Goal: Obtain resource: Download file/media

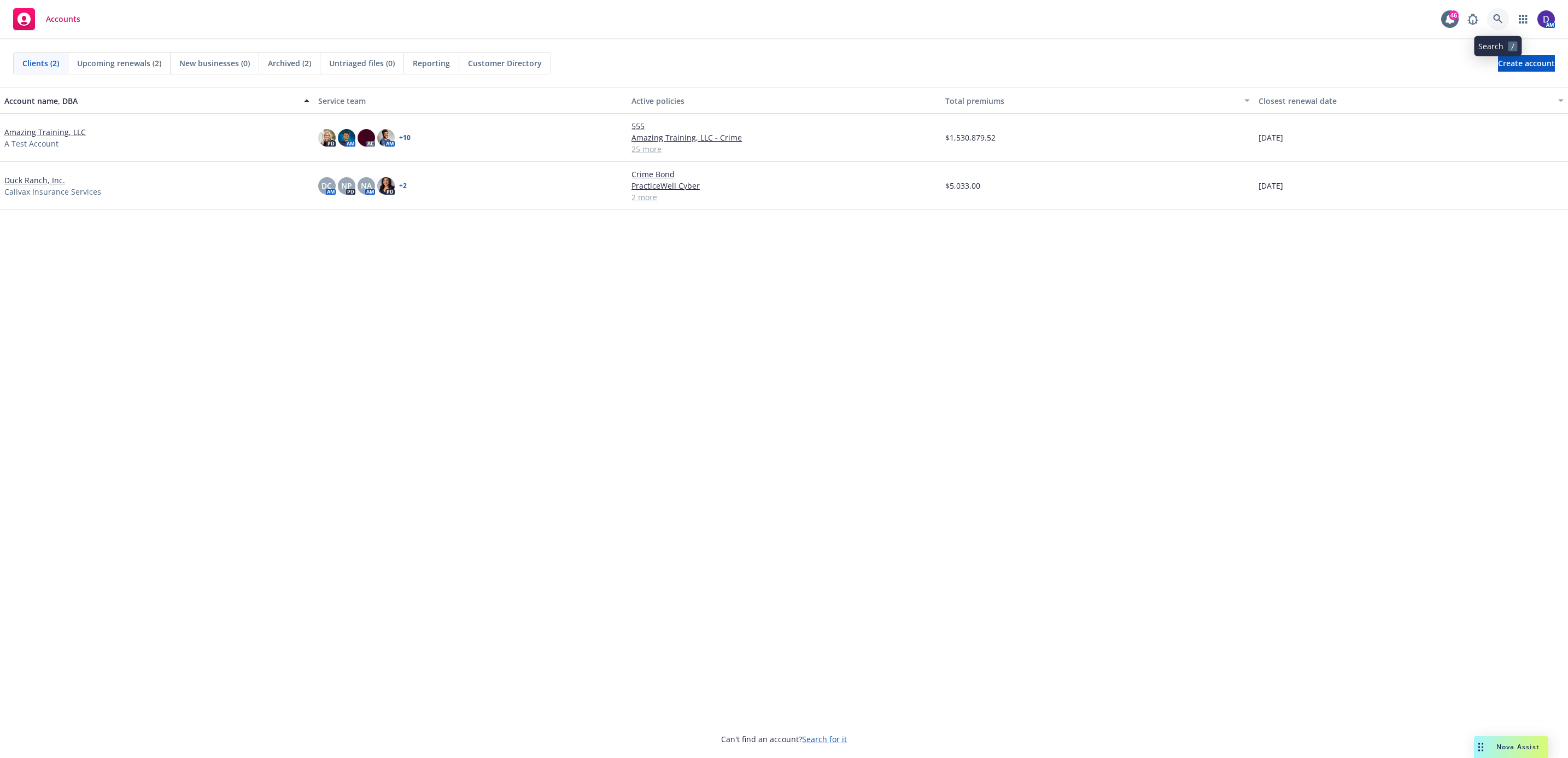
click at [1493, 21] on icon at bounding box center [1497, 18] width 10 height 10
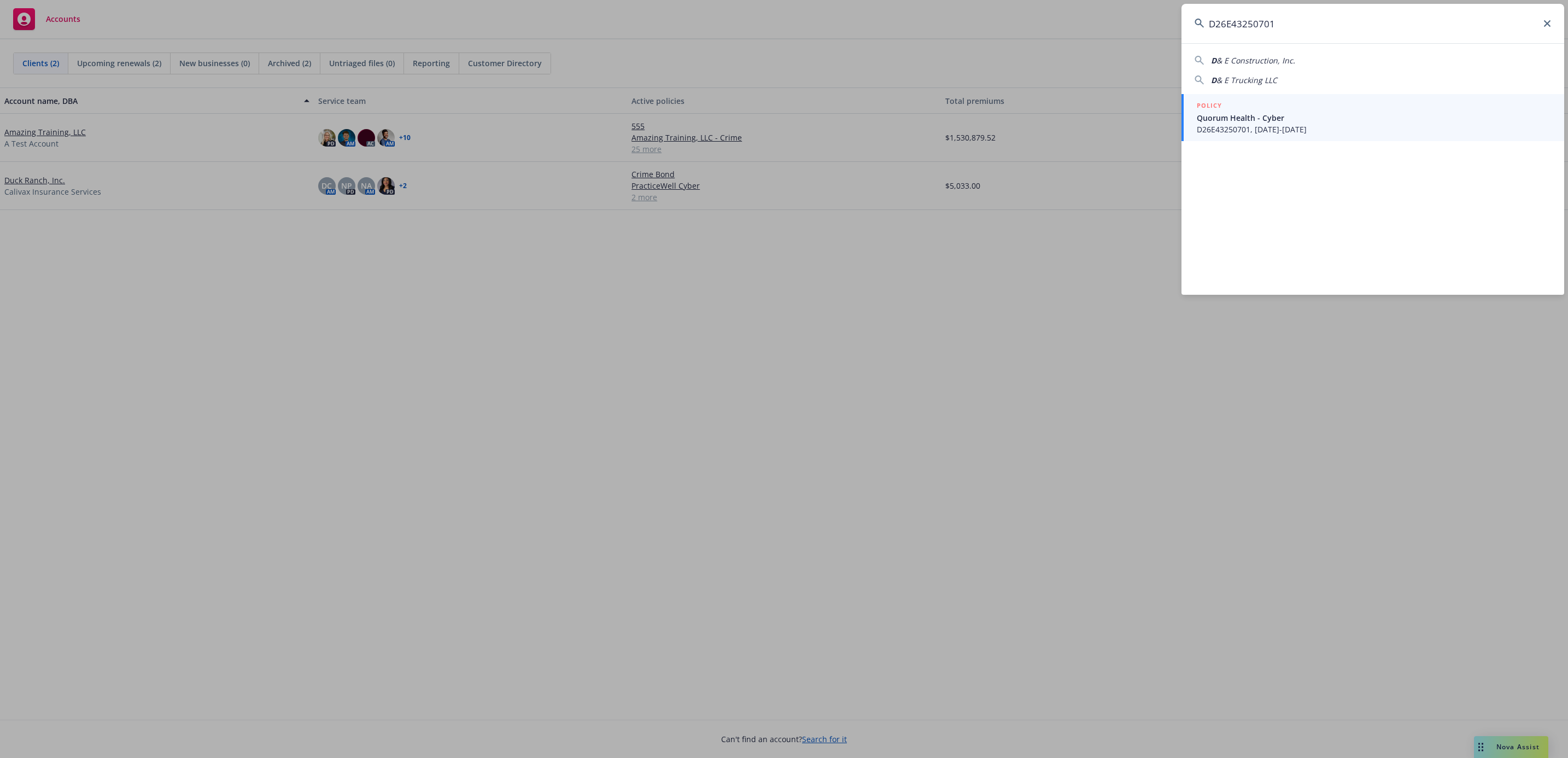
type input "D26E43250701"
click at [1229, 124] on span "D26E43250701, 04/29/2025-04/29/2026" at bounding box center [1373, 130] width 355 height 12
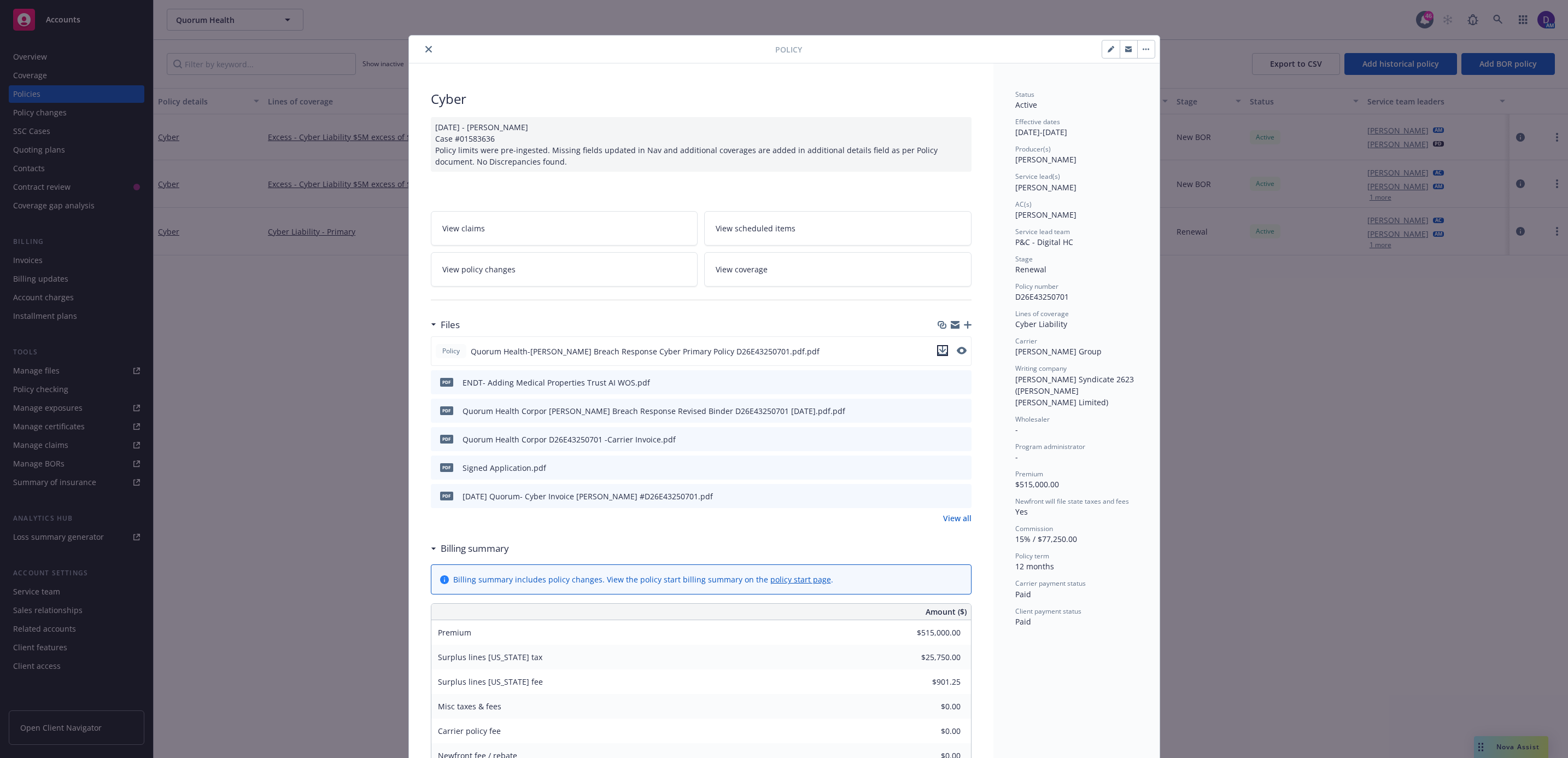
click at [938, 352] on icon "download file" at bounding box center [942, 350] width 9 height 9
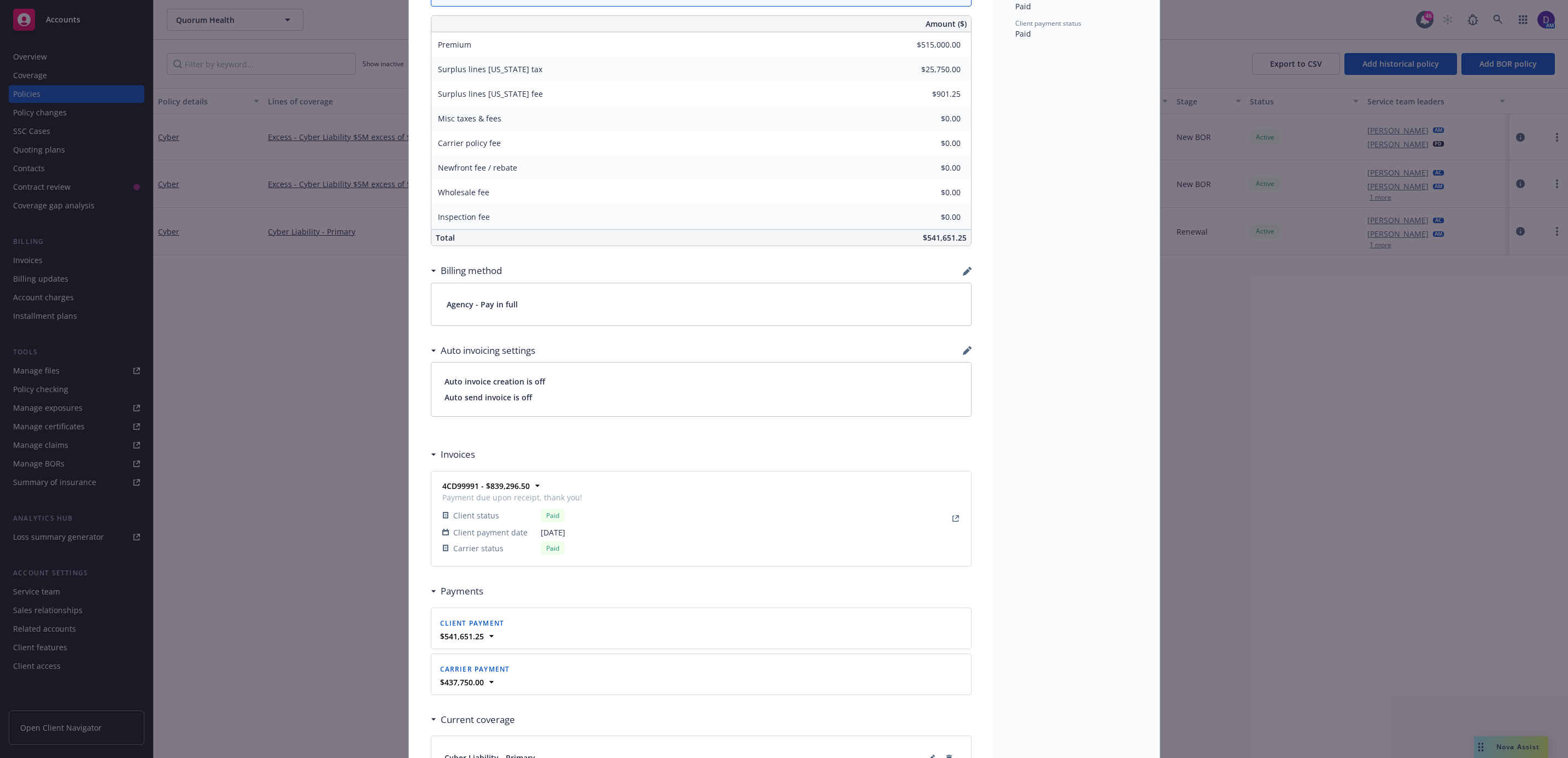
scroll to position [809, 0]
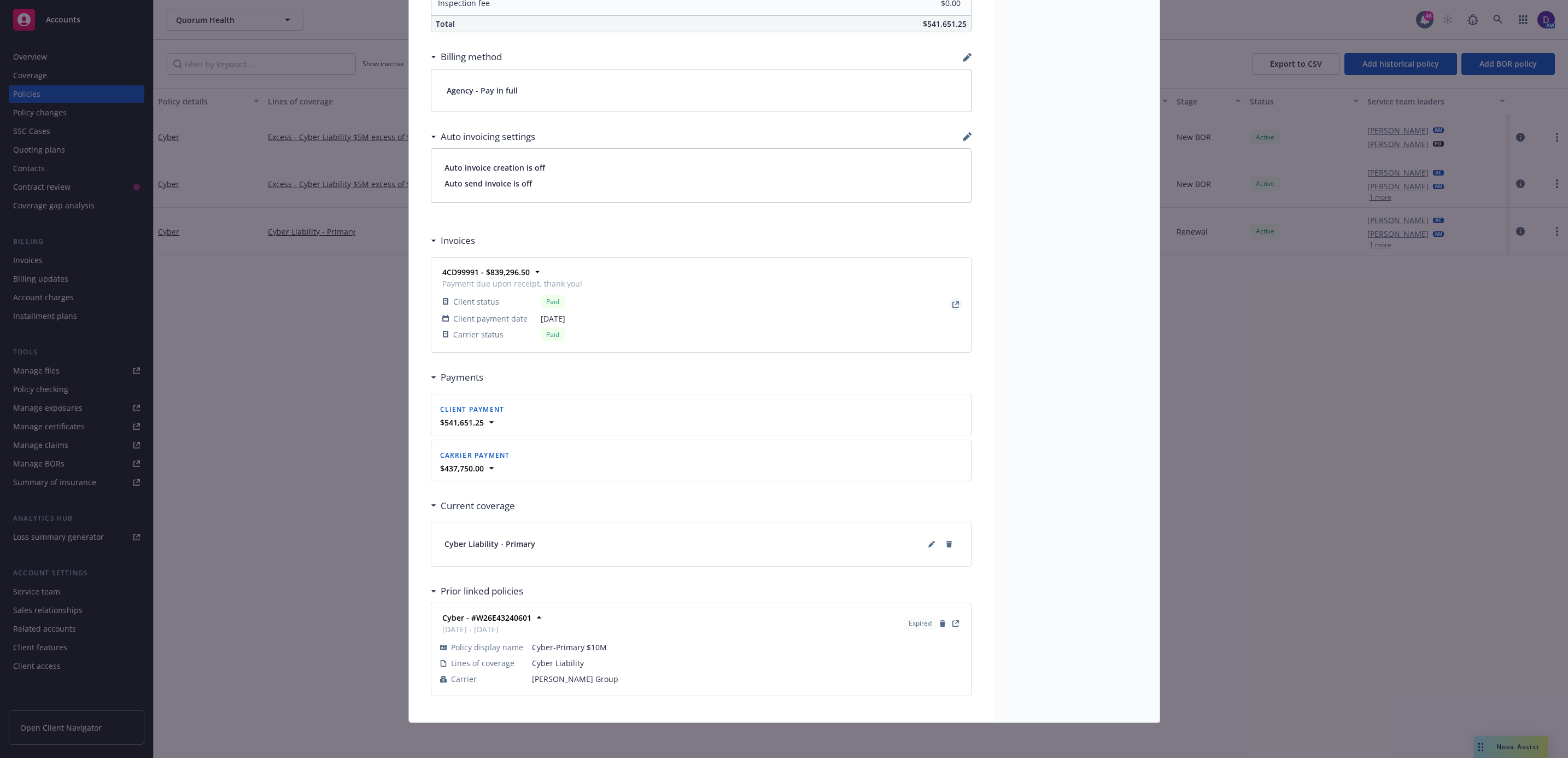
click at [952, 302] on icon "View Invoice" at bounding box center [955, 305] width 7 height 7
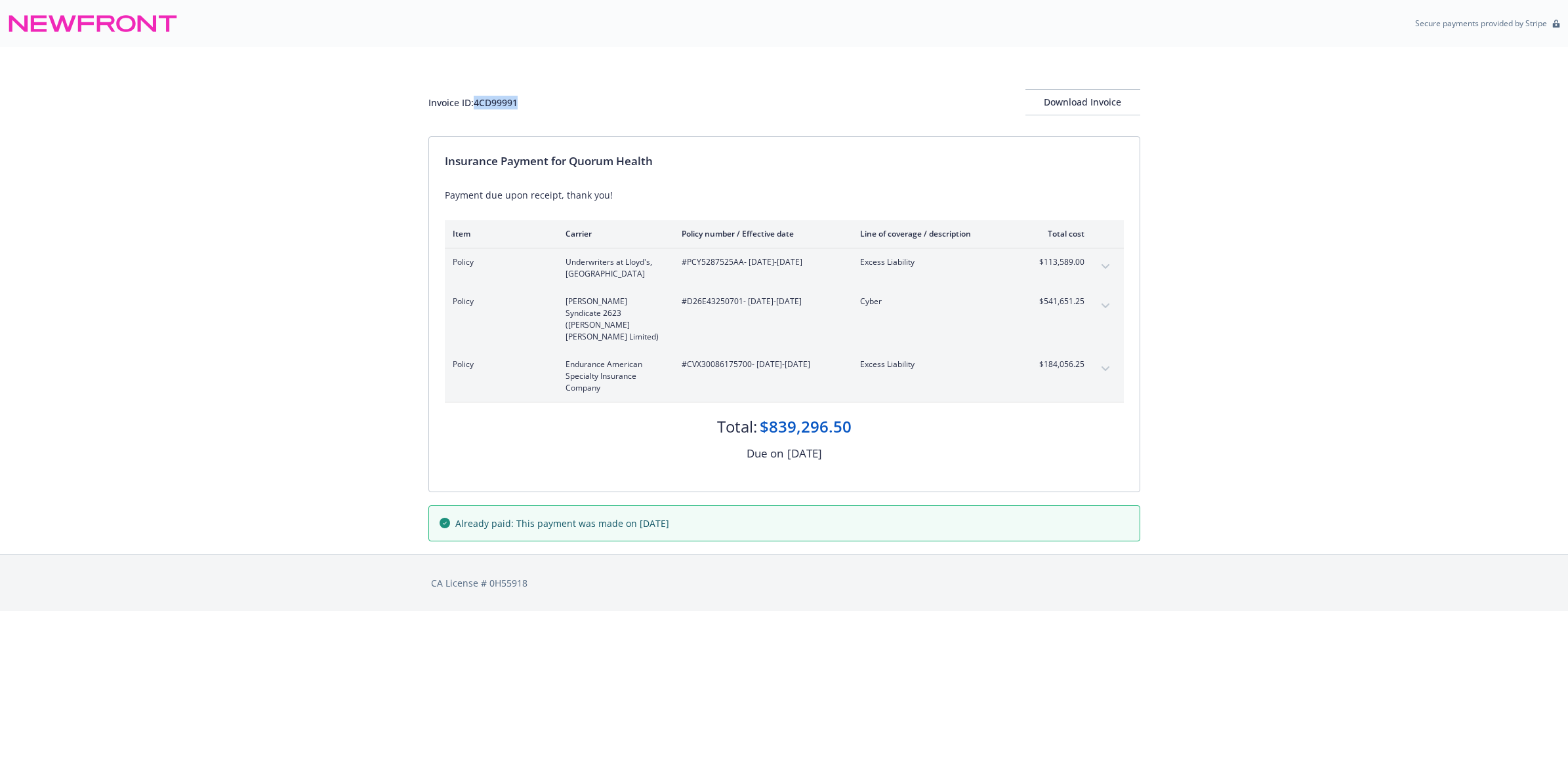
drag, startPoint x: 528, startPoint y: 107, endPoint x: 477, endPoint y: 103, distance: 51.2
click at [477, 103] on div "Invoice ID: 4CD99991 Download Invoice" at bounding box center [784, 103] width 712 height 27
copy div "4CD99991"
click at [1065, 111] on div "Download Invoice" at bounding box center [1083, 103] width 115 height 25
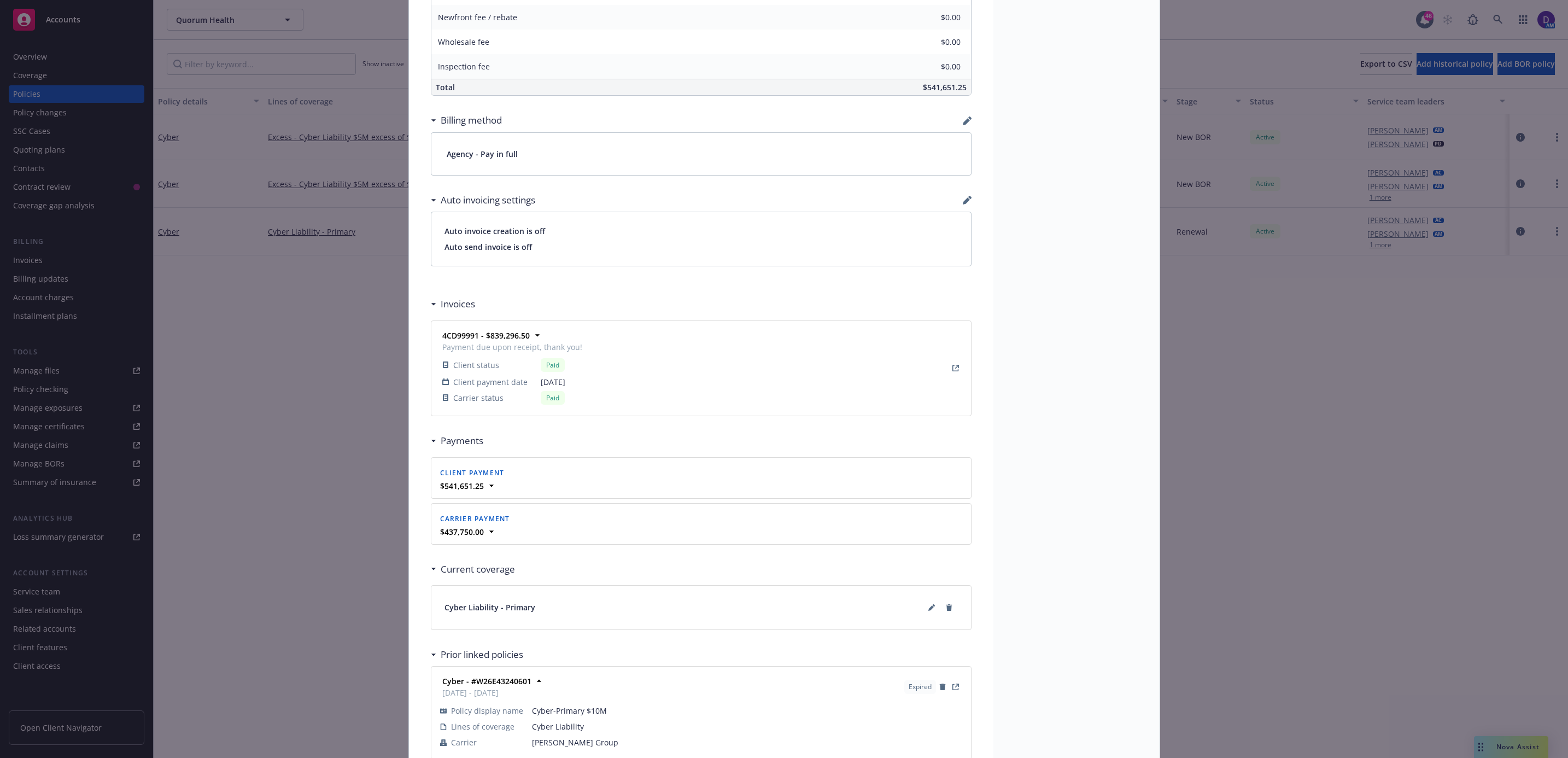
scroll to position [809, 0]
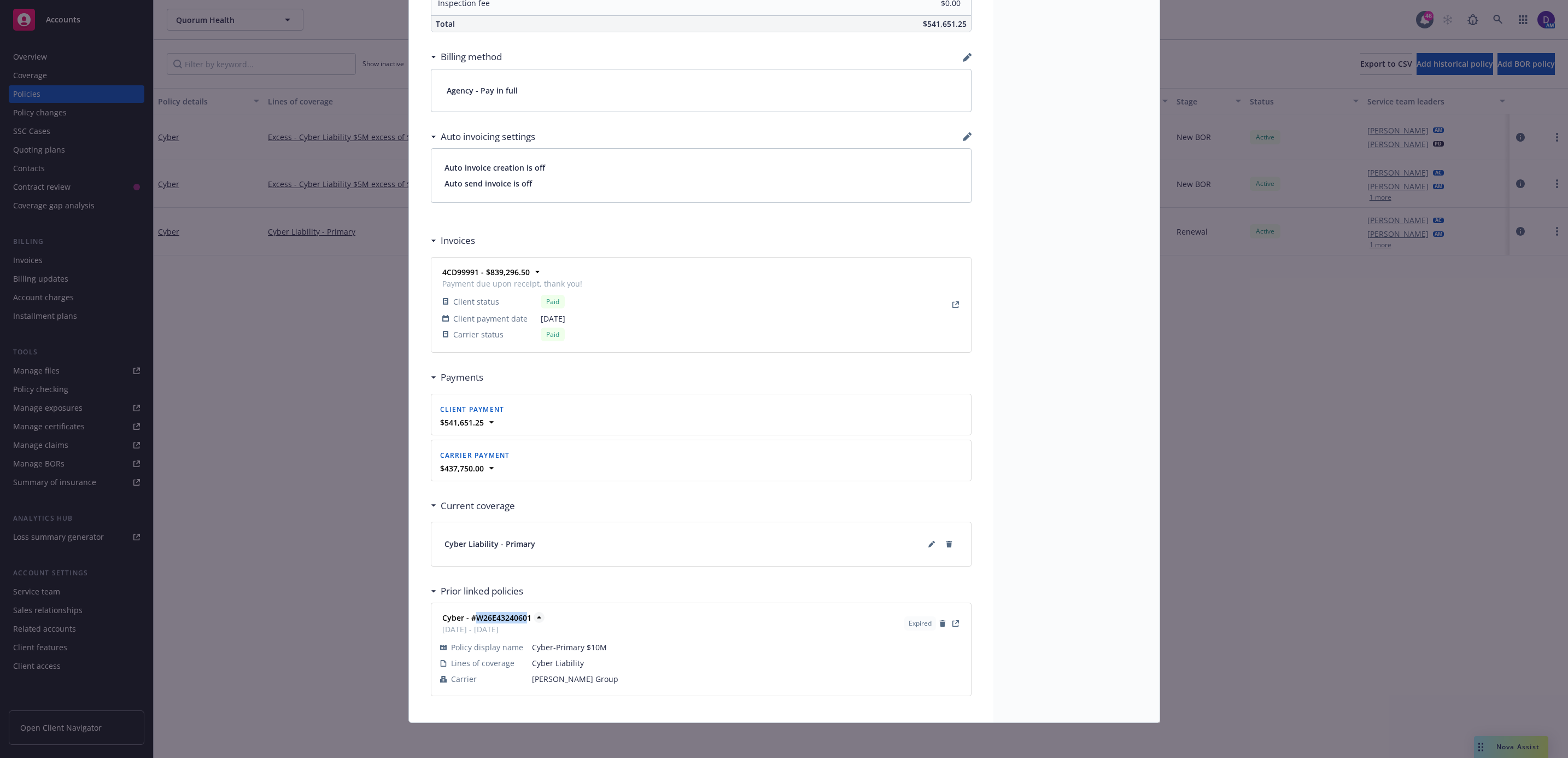
drag, startPoint x: 521, startPoint y: 616, endPoint x: 473, endPoint y: 613, distance: 48.1
click at [473, 613] on strong "Cyber - #W26E43240601" at bounding box center [487, 618] width 89 height 10
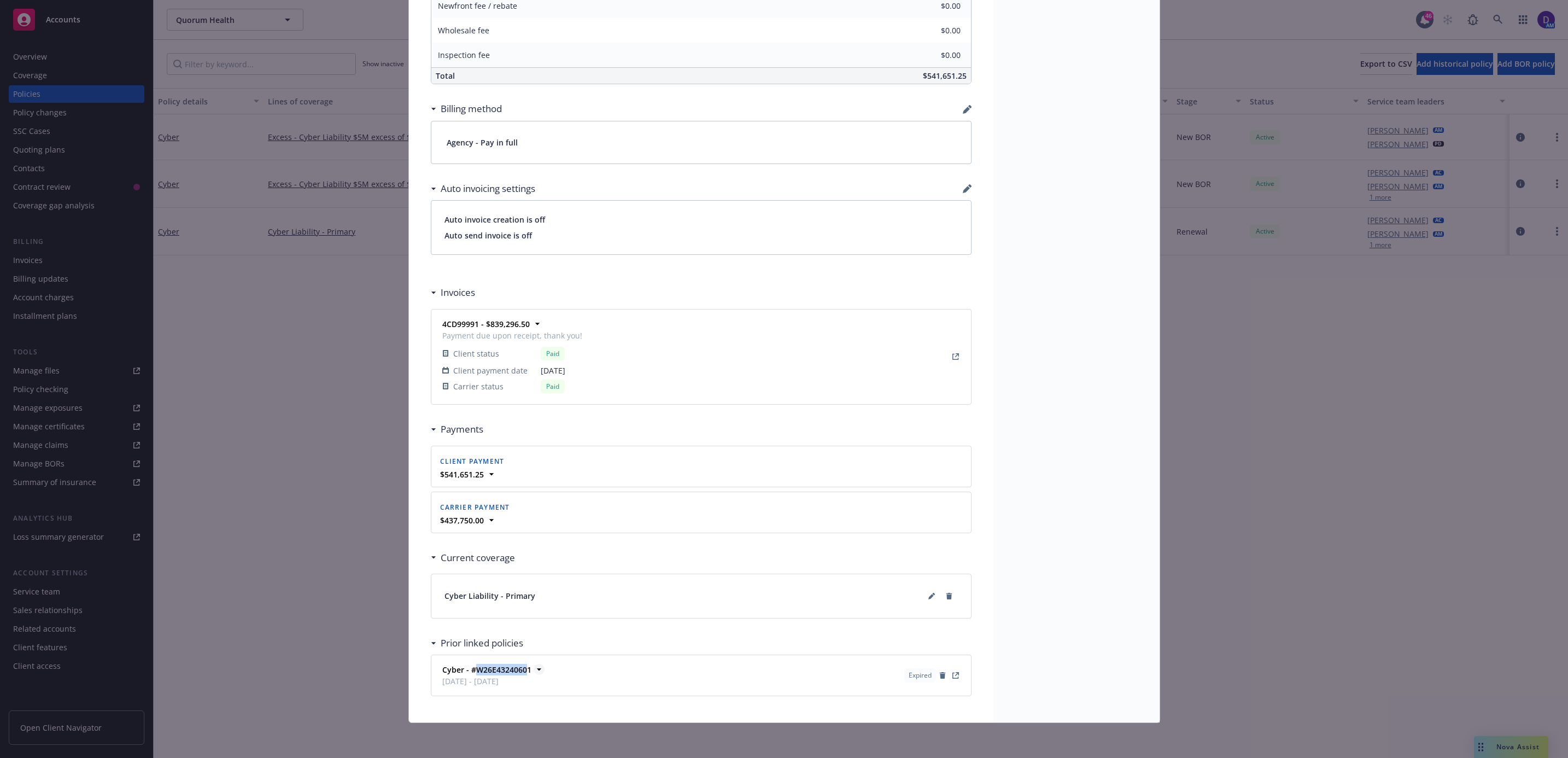
scroll to position [757, 0]
drag, startPoint x: 473, startPoint y: 613, endPoint x: 469, endPoint y: 670, distance: 57.1
click at [469, 670] on strong "Cyber - #W26E43240601" at bounding box center [487, 670] width 89 height 10
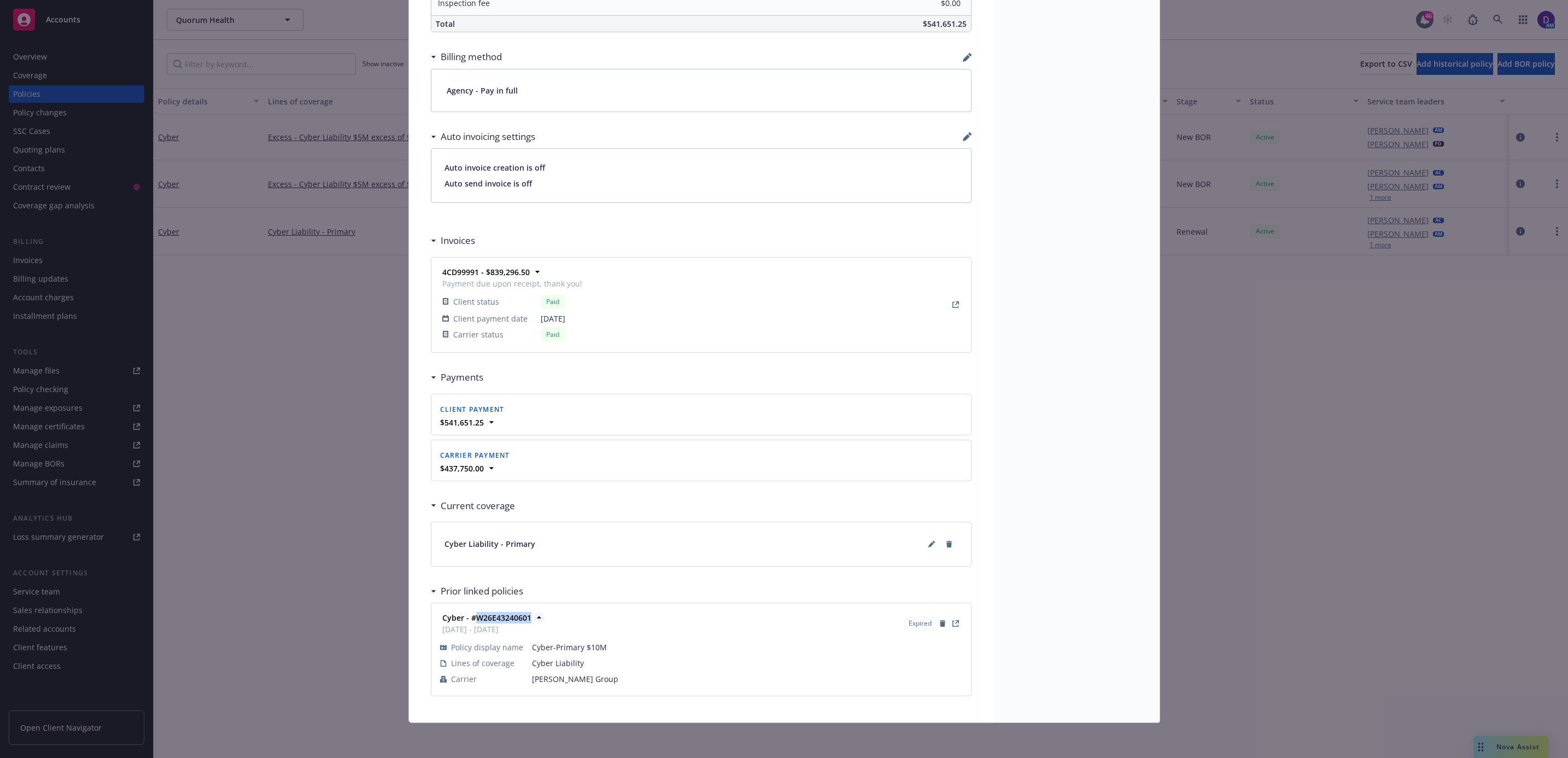
scroll to position [809, 0]
copy strong "W26E43240601"
